Goal: Information Seeking & Learning: Learn about a topic

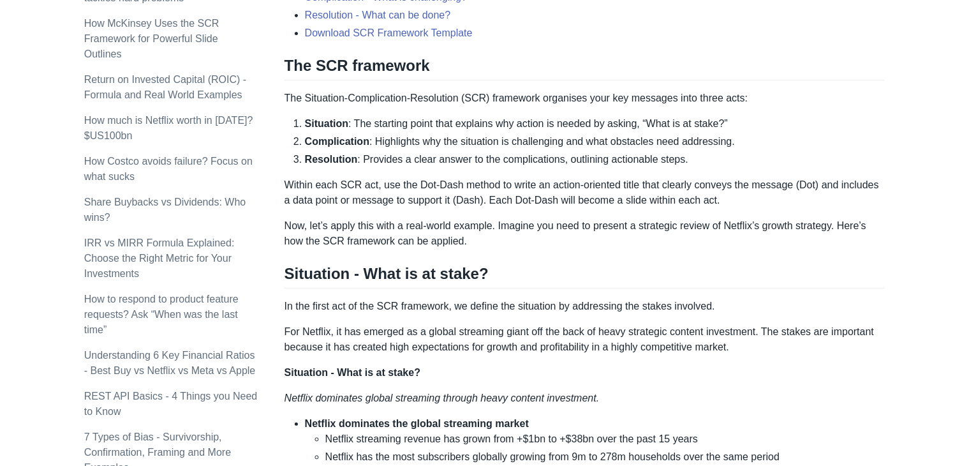
scroll to position [572, 0]
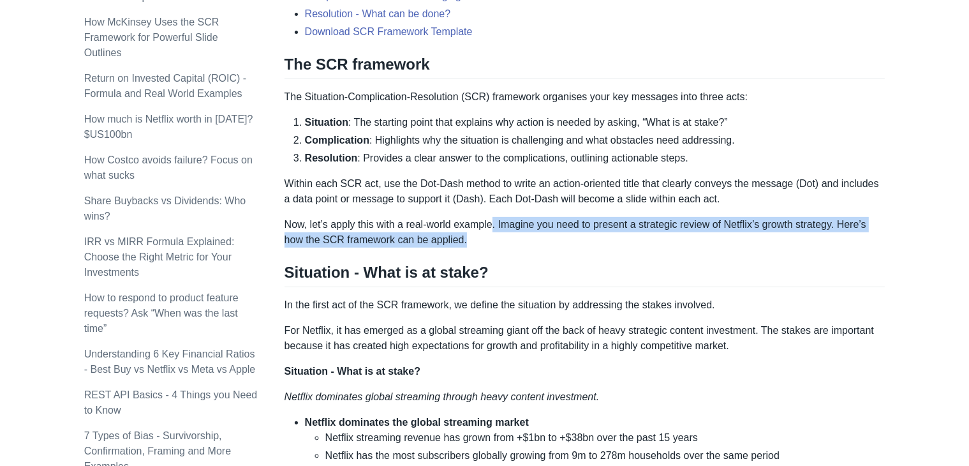
drag, startPoint x: 494, startPoint y: 225, endPoint x: 745, endPoint y: 234, distance: 251.4
click at [745, 234] on p "Now, let’s apply this with a real-world example. Imagine you need to present a …" at bounding box center [584, 232] width 601 height 31
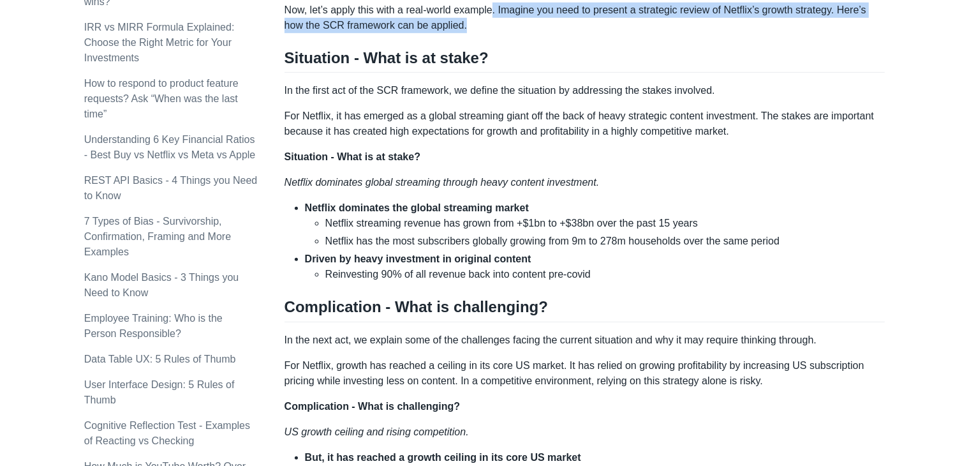
scroll to position [791, 0]
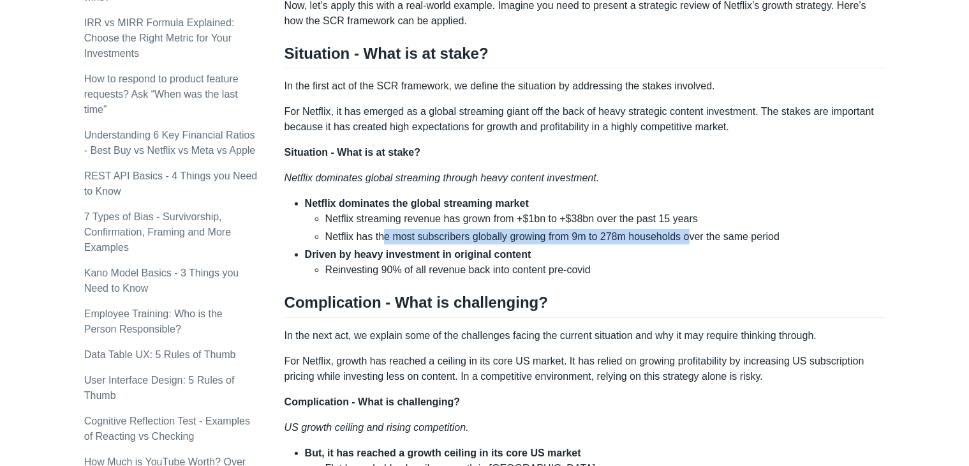
drag, startPoint x: 386, startPoint y: 235, endPoint x: 689, endPoint y: 239, distance: 302.9
click at [689, 239] on li "Netflix has the most subscribers globally growing from 9m to 278m households ov…" at bounding box center [605, 236] width 560 height 15
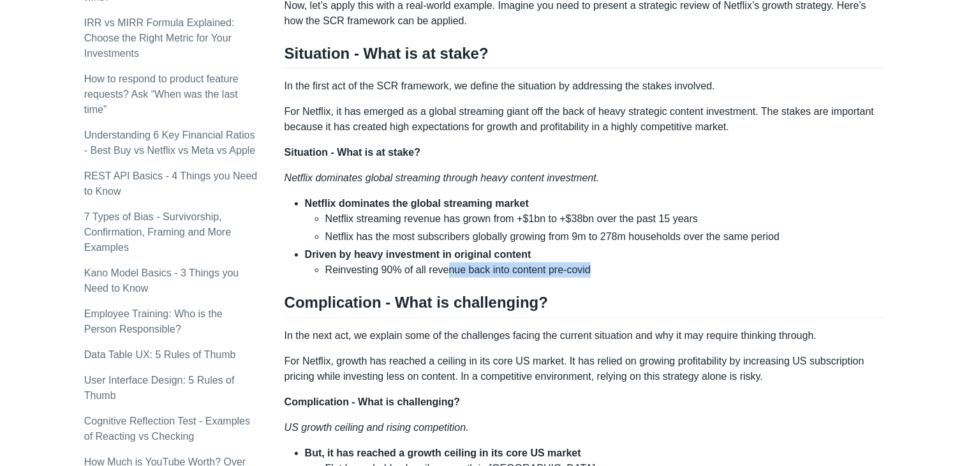
drag, startPoint x: 446, startPoint y: 269, endPoint x: 631, endPoint y: 272, distance: 185.0
click at [631, 272] on li "Reinvesting 90% of all revenue back into content pre-covid" at bounding box center [605, 269] width 560 height 15
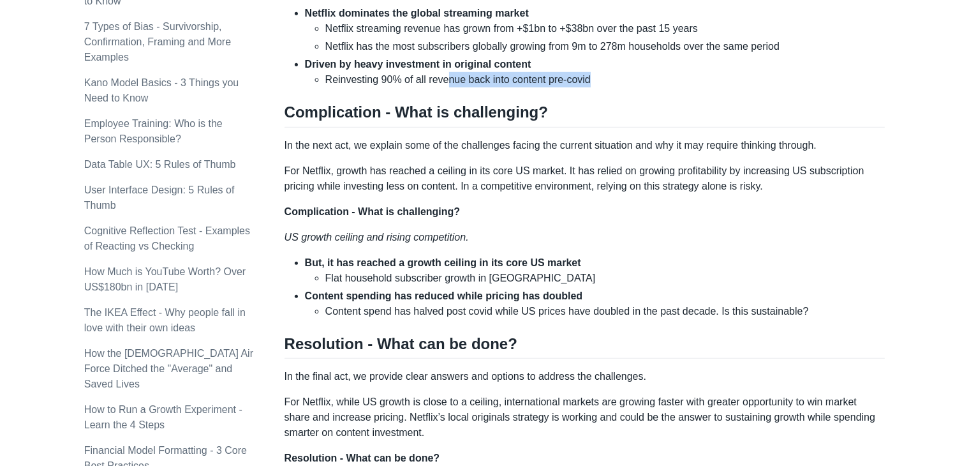
scroll to position [1008, 0]
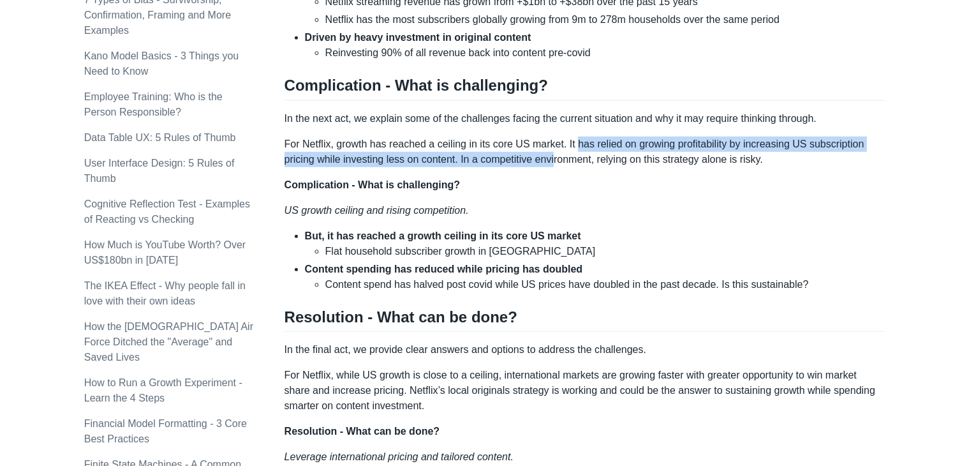
drag, startPoint x: 574, startPoint y: 142, endPoint x: 555, endPoint y: 156, distance: 23.6
click at [555, 156] on p "For Netflix, growth has reached a ceiling in its core US market. It has relied …" at bounding box center [584, 151] width 601 height 31
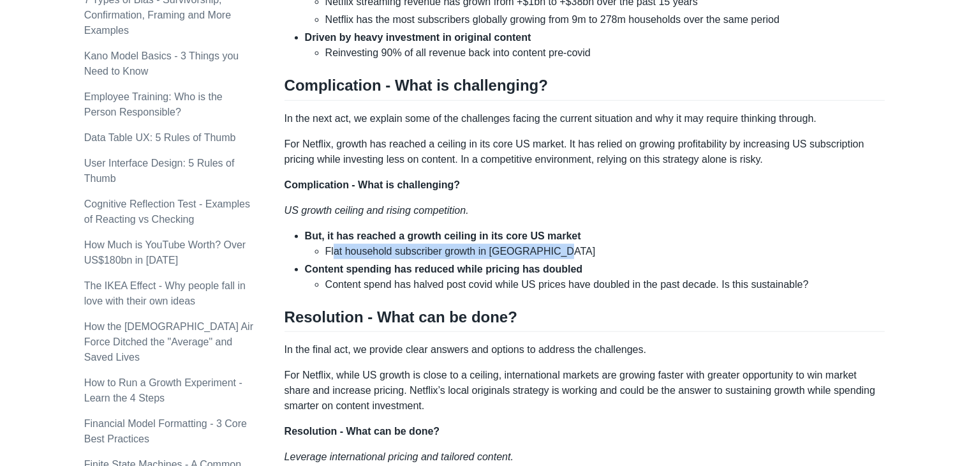
drag, startPoint x: 333, startPoint y: 246, endPoint x: 575, endPoint y: 256, distance: 241.9
click at [575, 256] on li "Flat household subscriber growth in [GEOGRAPHIC_DATA]" at bounding box center [605, 251] width 560 height 15
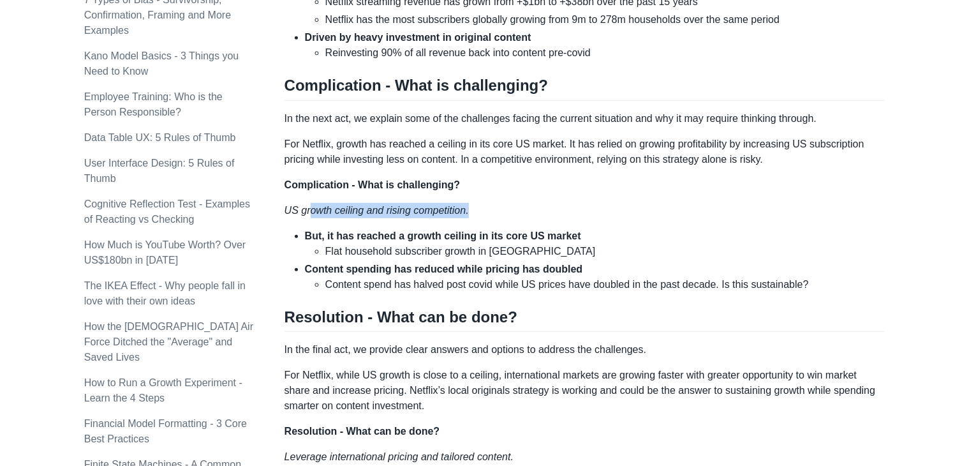
drag, startPoint x: 306, startPoint y: 212, endPoint x: 471, endPoint y: 206, distance: 164.6
click at [471, 206] on p "US growth ceiling and rising competition." at bounding box center [584, 210] width 601 height 15
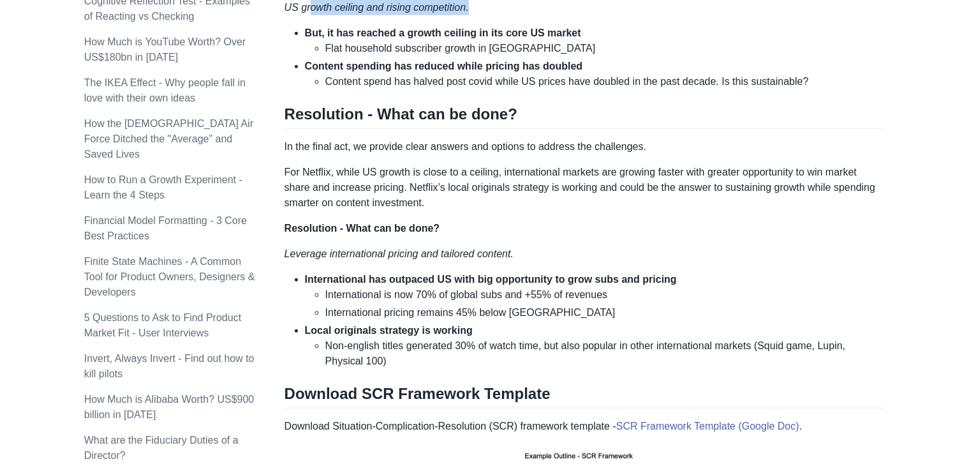
scroll to position [1212, 0]
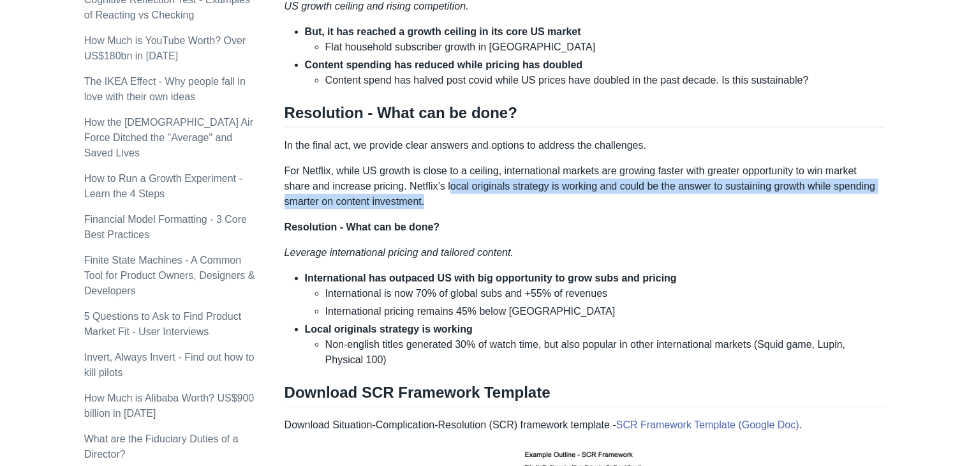
drag, startPoint x: 450, startPoint y: 188, endPoint x: 630, endPoint y: 193, distance: 180.5
click at [630, 193] on p "For Netflix, while US growth is close to a ceiling, international markets are g…" at bounding box center [584, 186] width 601 height 46
click at [376, 205] on p "For Netflix, while US growth is close to a ceiling, international markets are g…" at bounding box center [584, 186] width 601 height 46
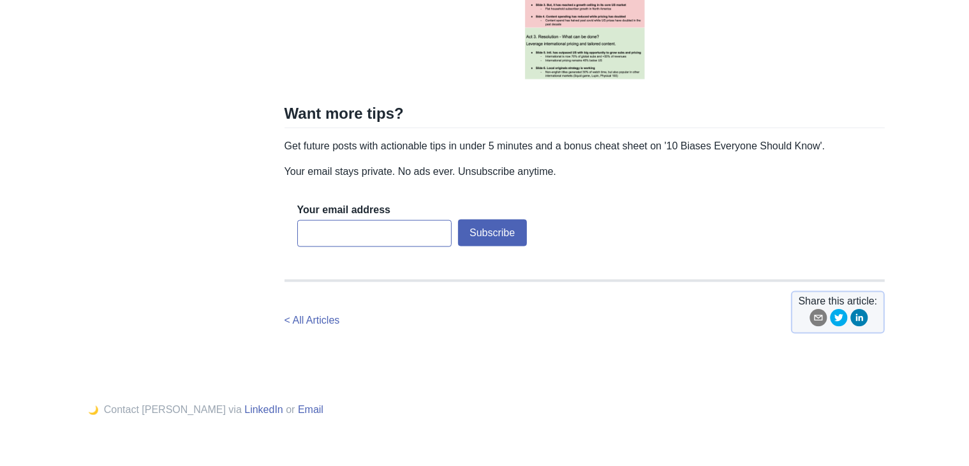
scroll to position [1780, 0]
